Goal: Information Seeking & Learning: Learn about a topic

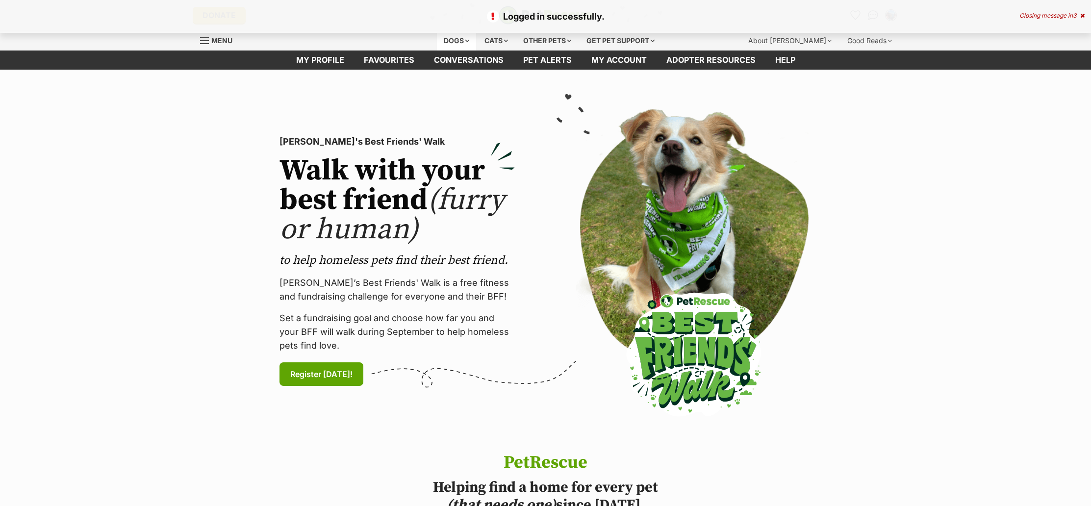
click at [450, 37] on div "Dogs" at bounding box center [456, 41] width 39 height 20
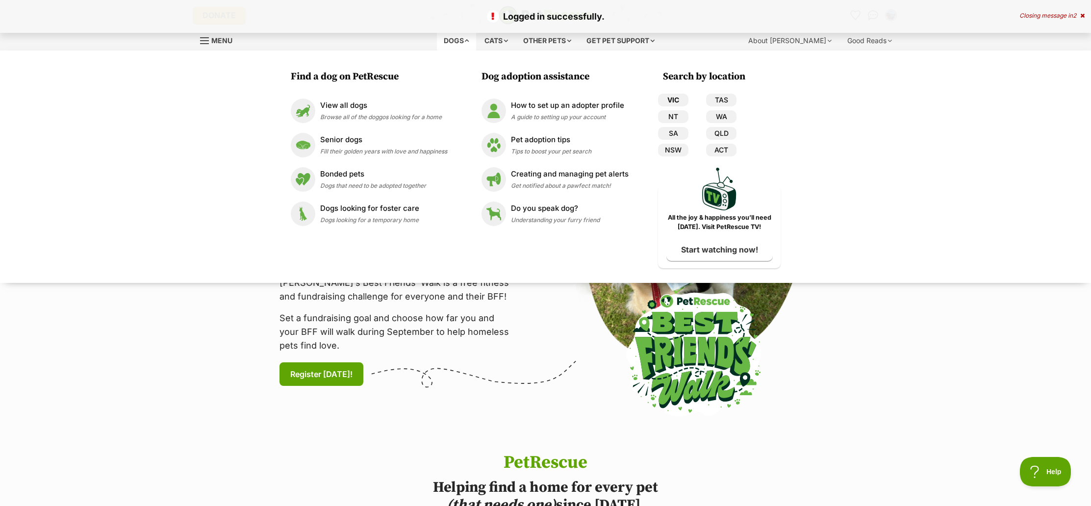
click at [675, 99] on link "VIC" at bounding box center [673, 100] width 30 height 13
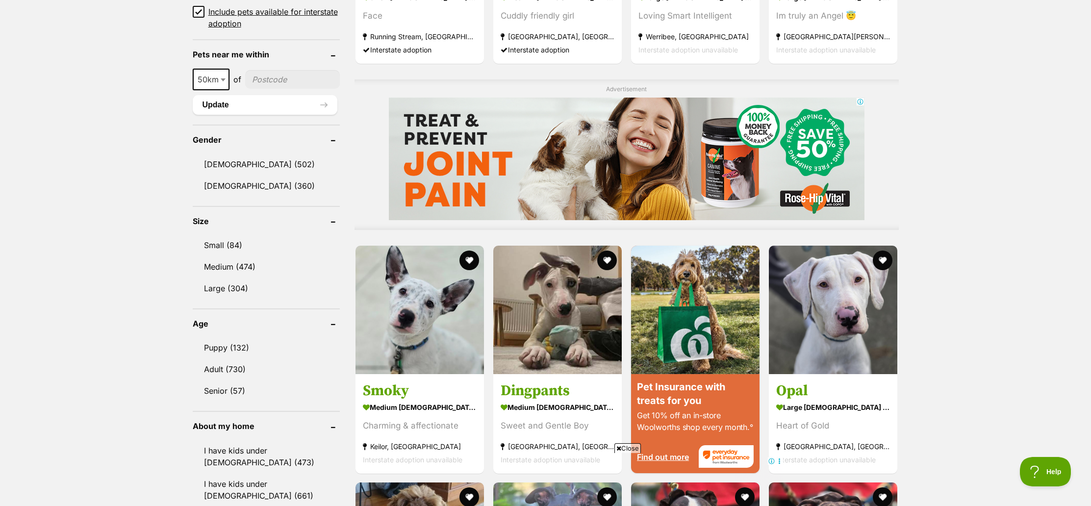
scroll to position [731, 0]
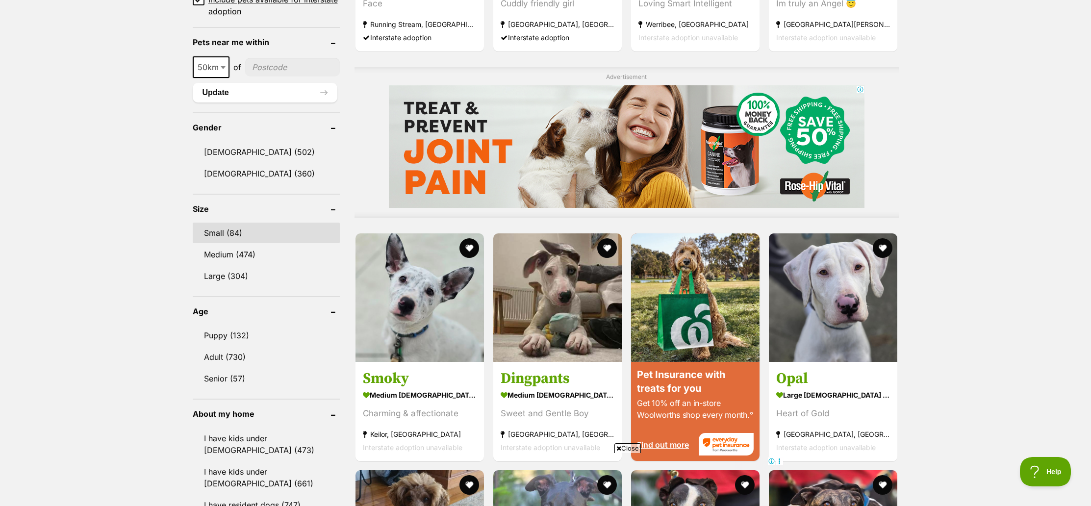
click at [224, 233] on link "Small (84)" at bounding box center [266, 233] width 147 height 21
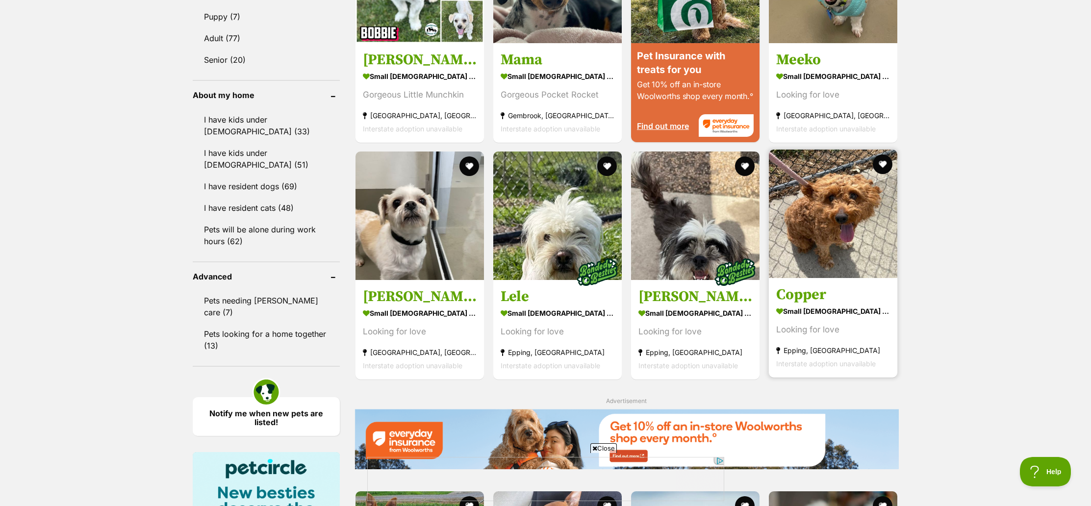
click at [801, 288] on h3 "Copper" at bounding box center [833, 294] width 114 height 19
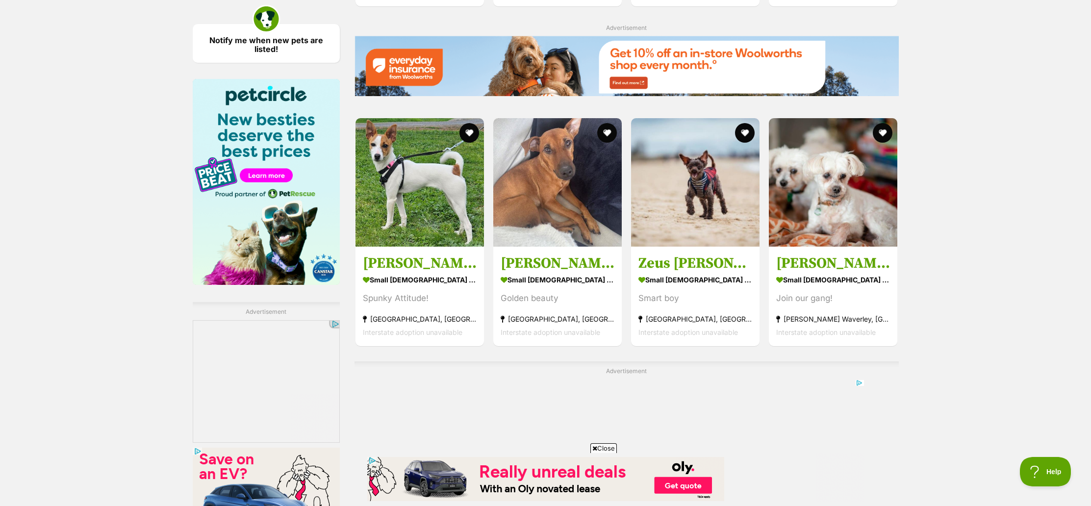
scroll to position [1427, 0]
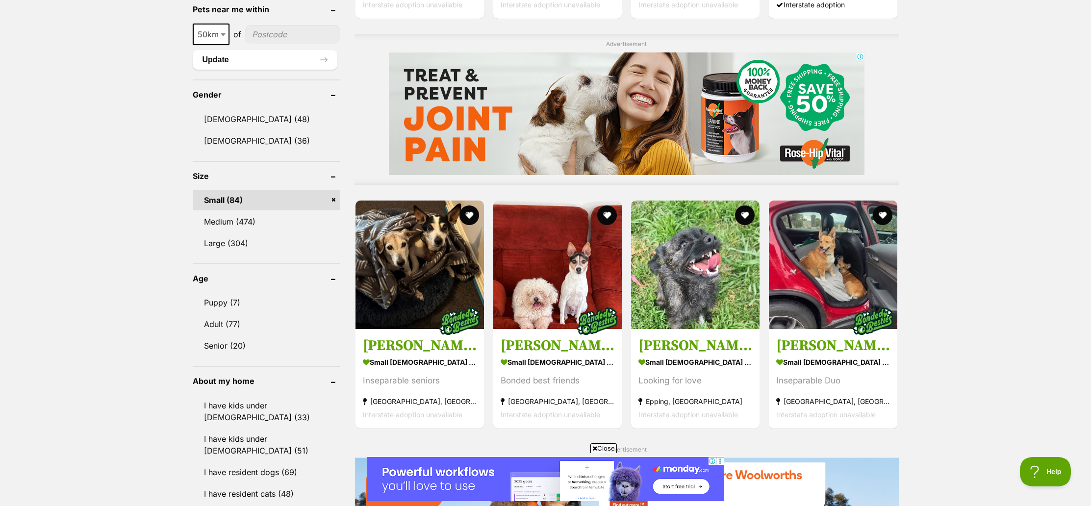
scroll to position [820, 0]
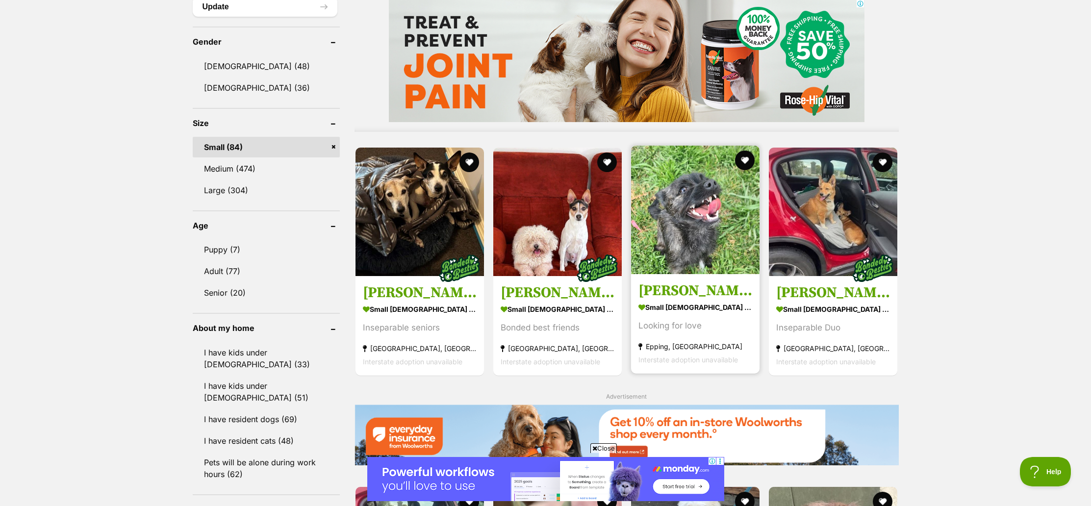
click at [699, 209] on img at bounding box center [695, 210] width 128 height 128
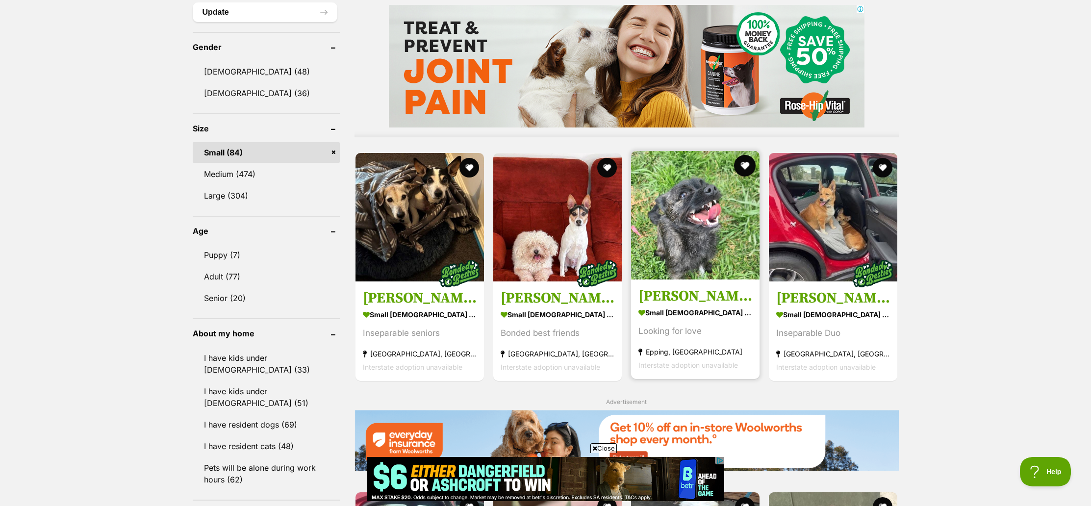
click at [744, 161] on button "favourite" at bounding box center [745, 166] width 22 height 22
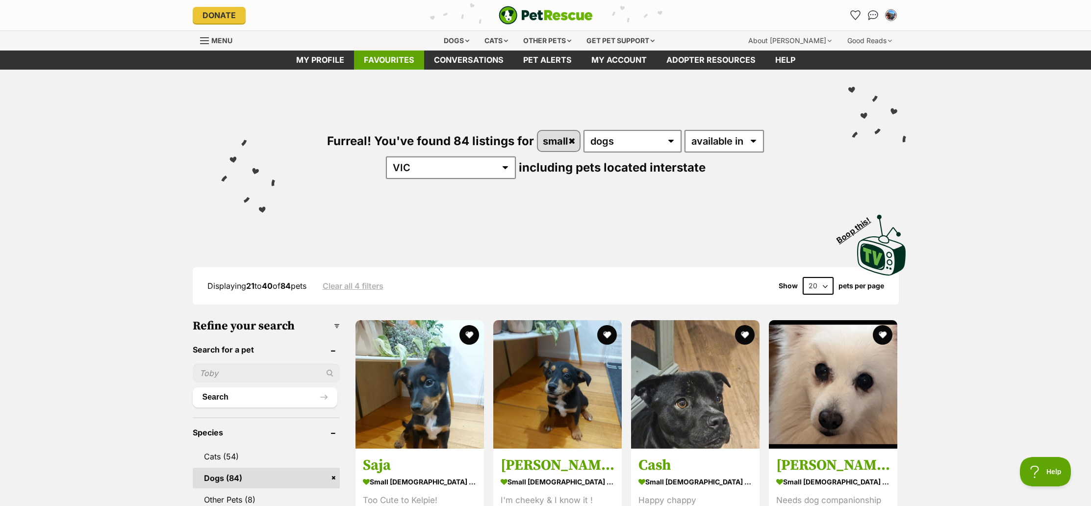
click at [392, 55] on link "Favourites" at bounding box center [389, 59] width 70 height 19
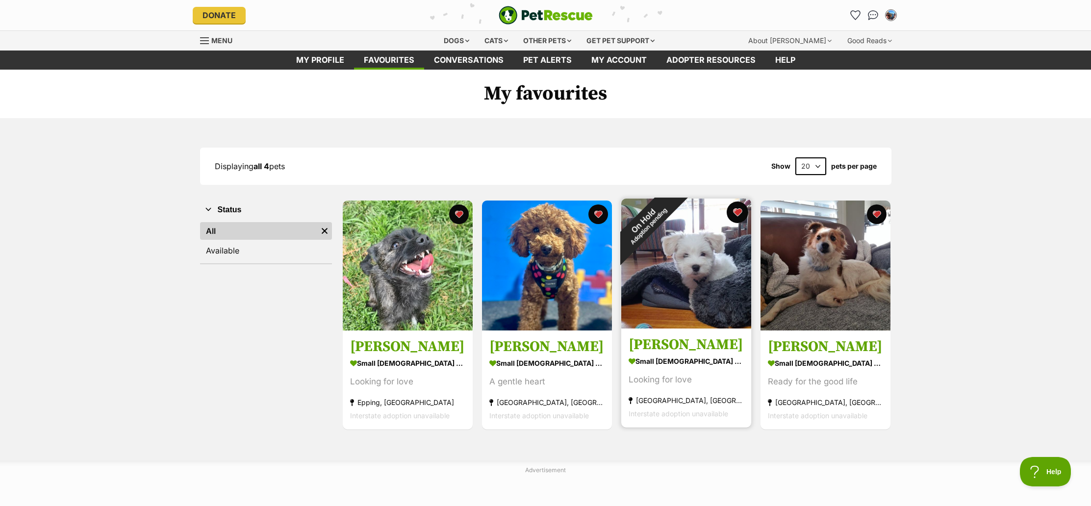
click at [734, 210] on button "favourite" at bounding box center [737, 212] width 22 height 22
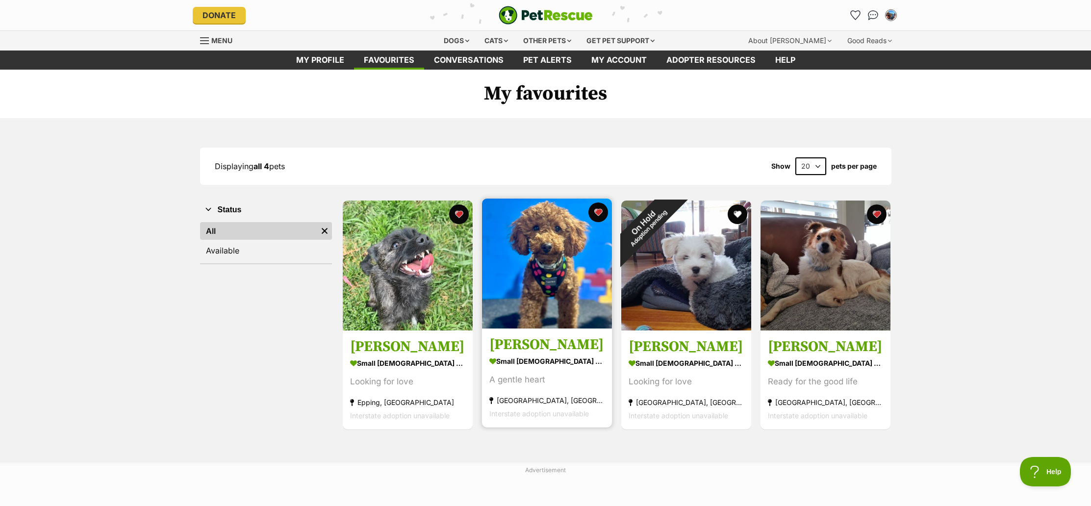
click at [546, 254] on img at bounding box center [547, 264] width 130 height 130
